Goal: Task Accomplishment & Management: Use online tool/utility

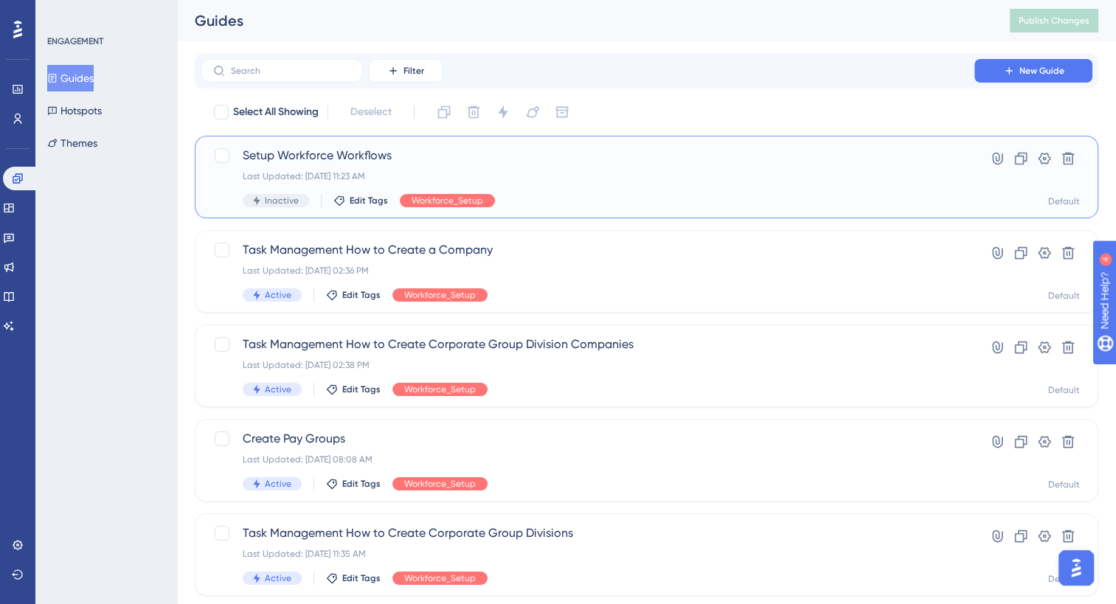
click at [325, 165] on div "Setup Workforce Workflows Last Updated: [DATE] 11:23 AM Inactive Edit Tags Work…" at bounding box center [588, 177] width 690 height 60
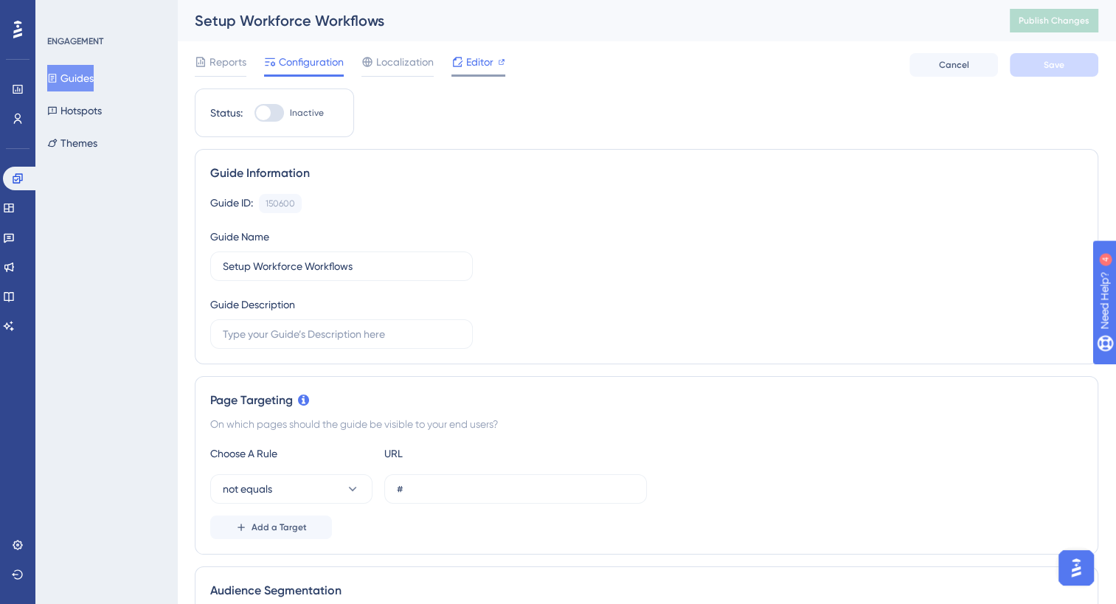
click at [473, 64] on span "Editor" at bounding box center [479, 62] width 27 height 18
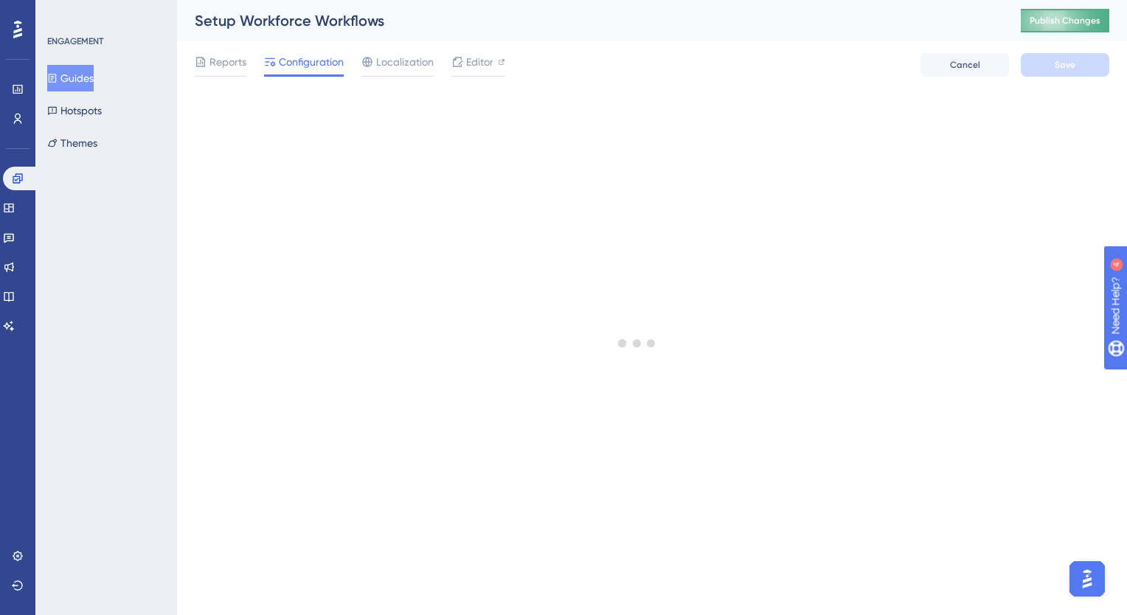
click at [1049, 21] on span "Publish Changes" at bounding box center [1065, 21] width 71 height 12
